Goal: Information Seeking & Learning: Learn about a topic

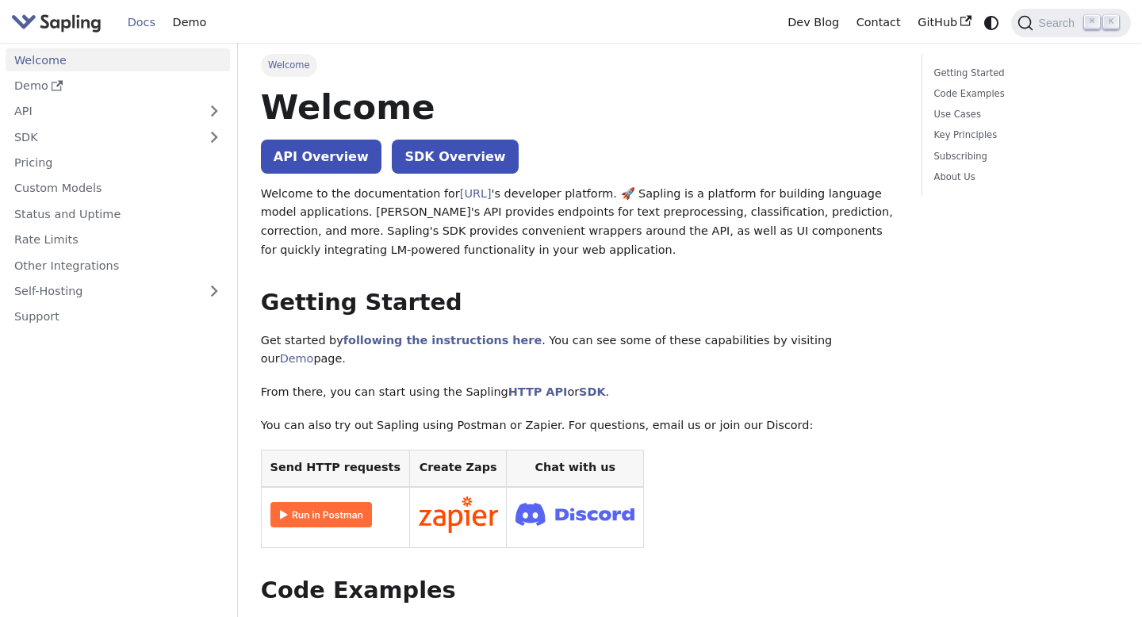
click at [732, 230] on p "Welcome to the documentation for [URL] 's developer platform. 🚀 Sapling is a pl…" at bounding box center [580, 222] width 639 height 75
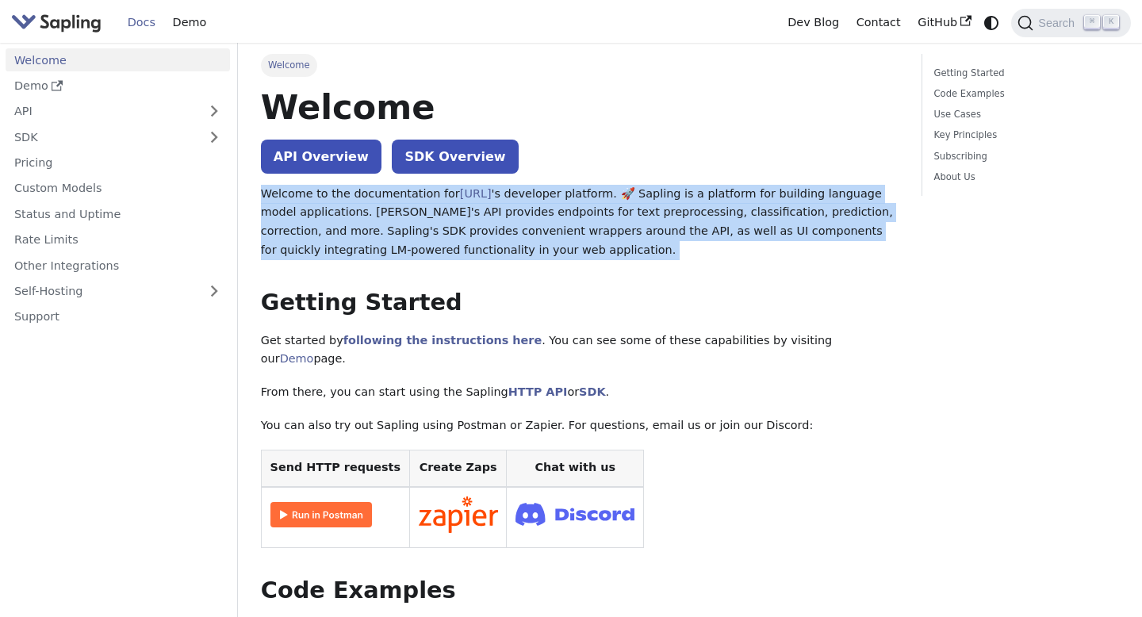
click at [732, 230] on p "Welcome to the documentation for [URL] 's developer platform. 🚀 Sapling is a pl…" at bounding box center [580, 222] width 639 height 75
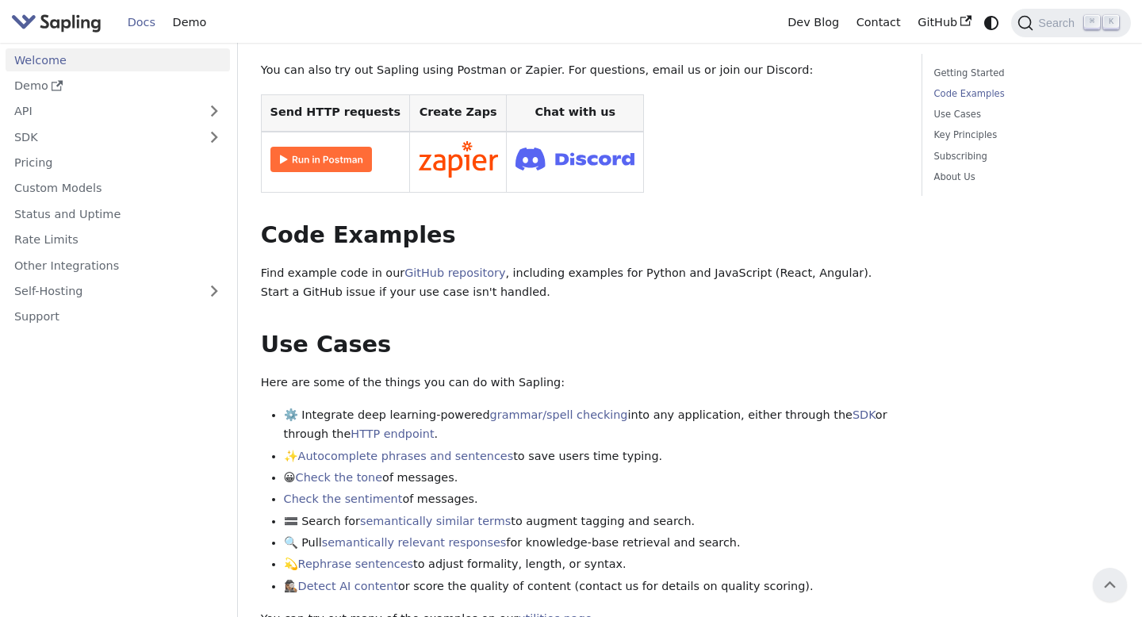
scroll to position [353, 0]
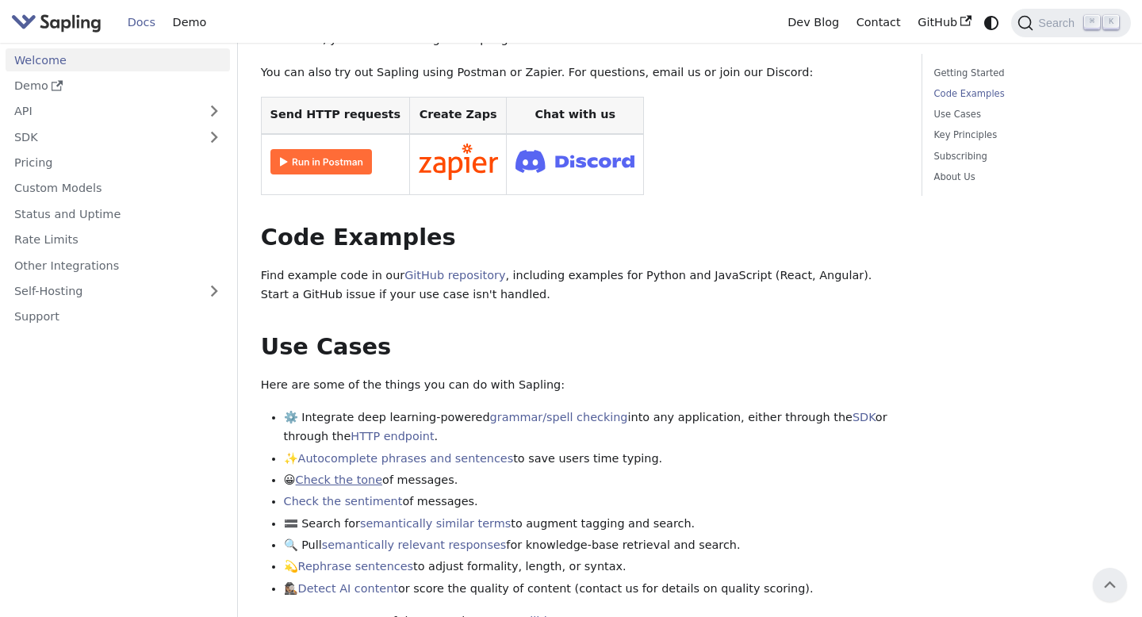
click at [336, 474] on link "Check the tone" at bounding box center [339, 480] width 86 height 13
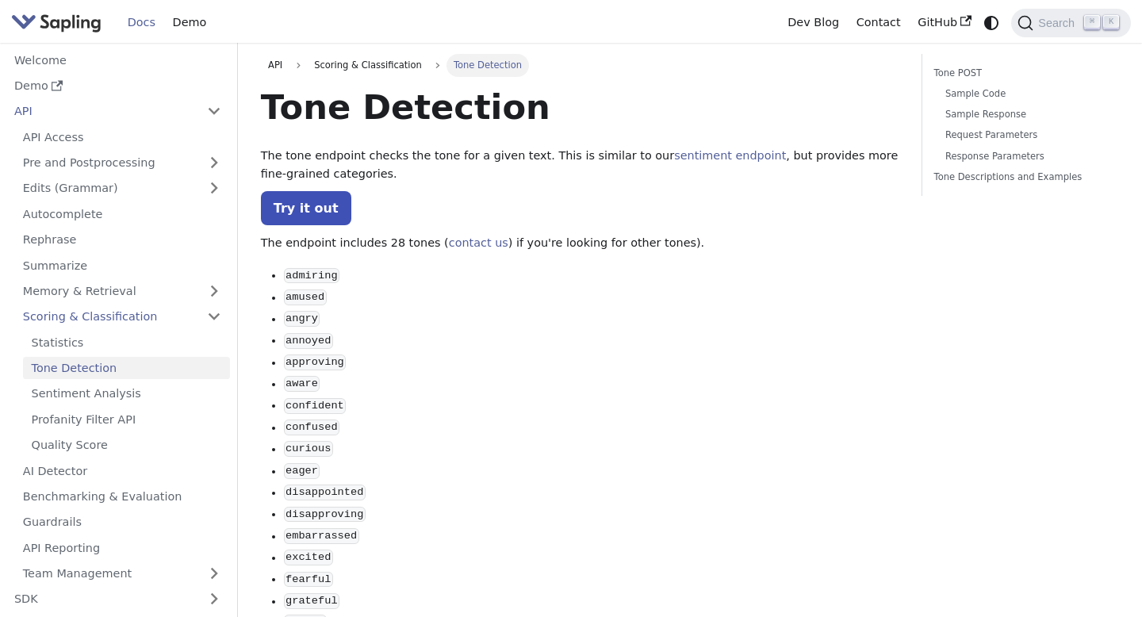
click at [440, 159] on p "The tone endpoint checks the tone for a given text. This is similar to our sent…" at bounding box center [580, 166] width 639 height 38
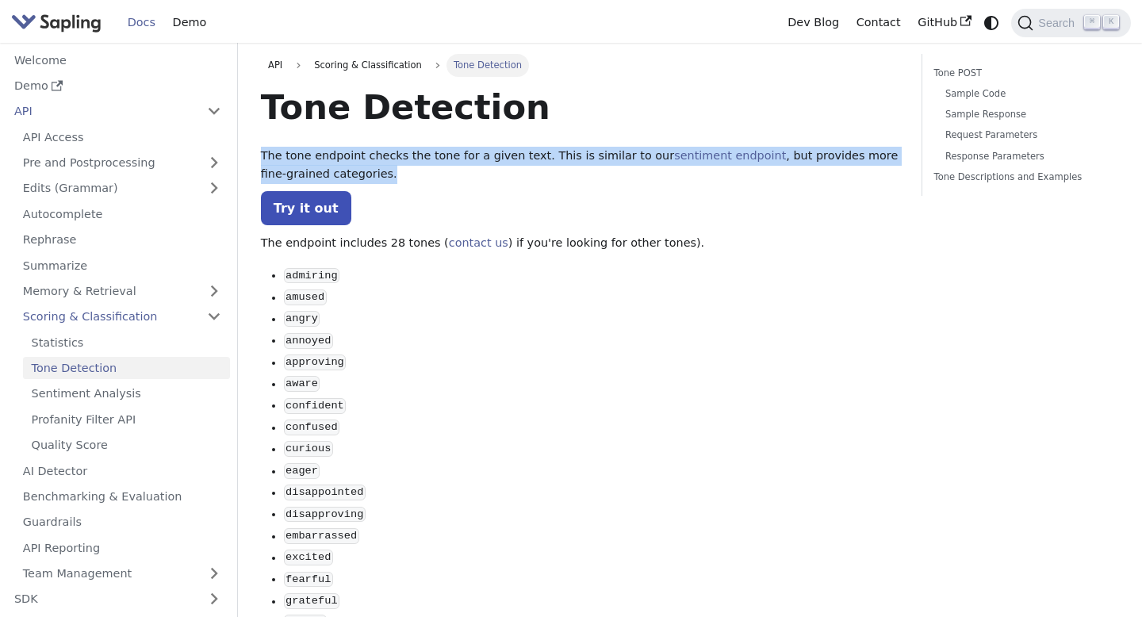
click at [440, 159] on p "The tone endpoint checks the tone for a given text. This is similar to our sent…" at bounding box center [580, 166] width 639 height 38
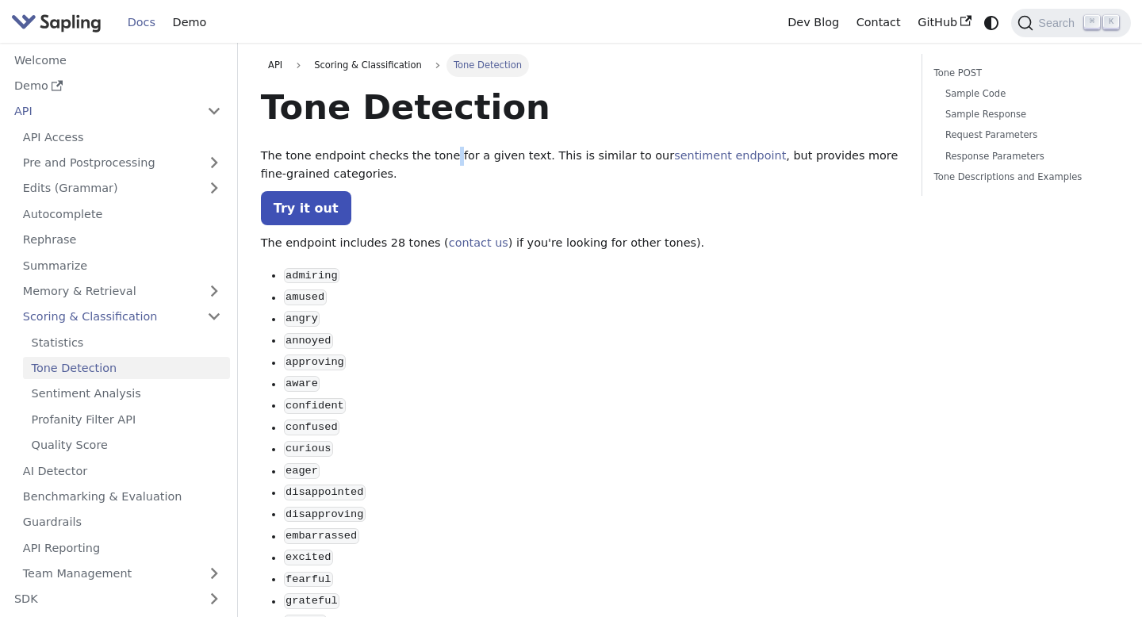
click at [440, 159] on p "The tone endpoint checks the tone for a given text. This is similar to our sent…" at bounding box center [580, 166] width 639 height 38
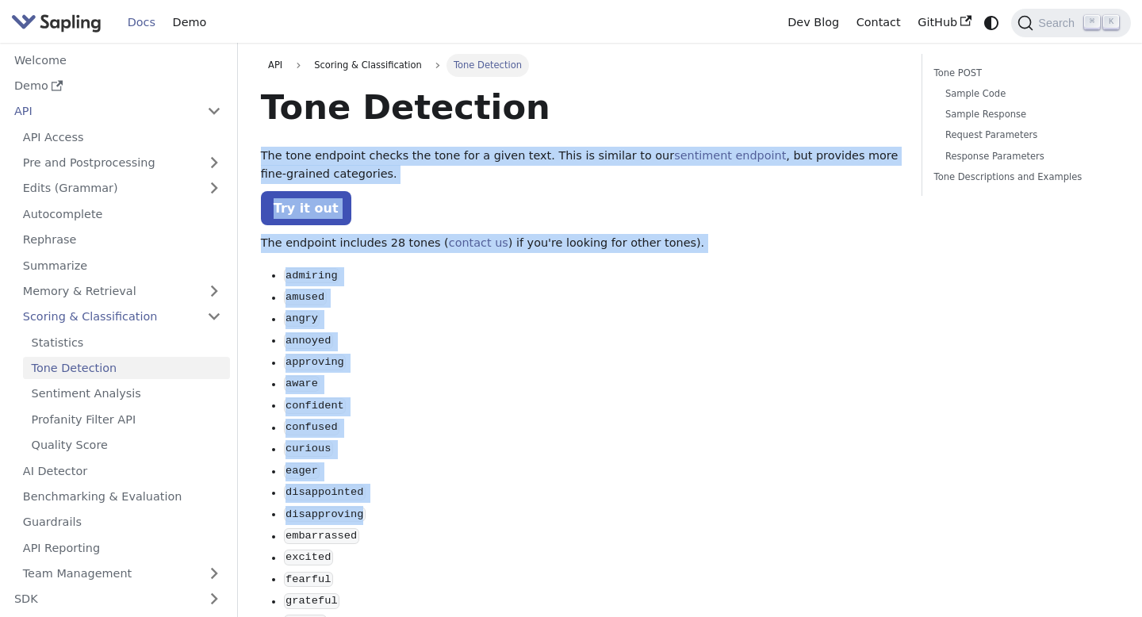
drag, startPoint x: 440, startPoint y: 159, endPoint x: 487, endPoint y: 523, distance: 366.3
click at [487, 523] on li "disapproving" at bounding box center [591, 514] width 615 height 19
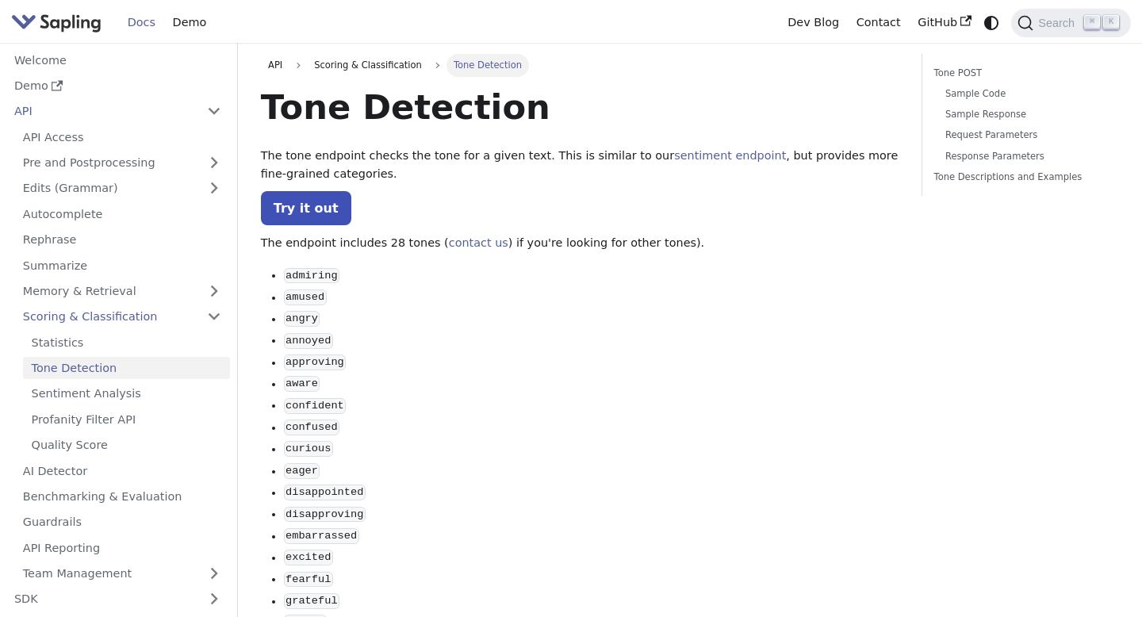
scroll to position [353, 0]
